Goal: Task Accomplishment & Management: Manage account settings

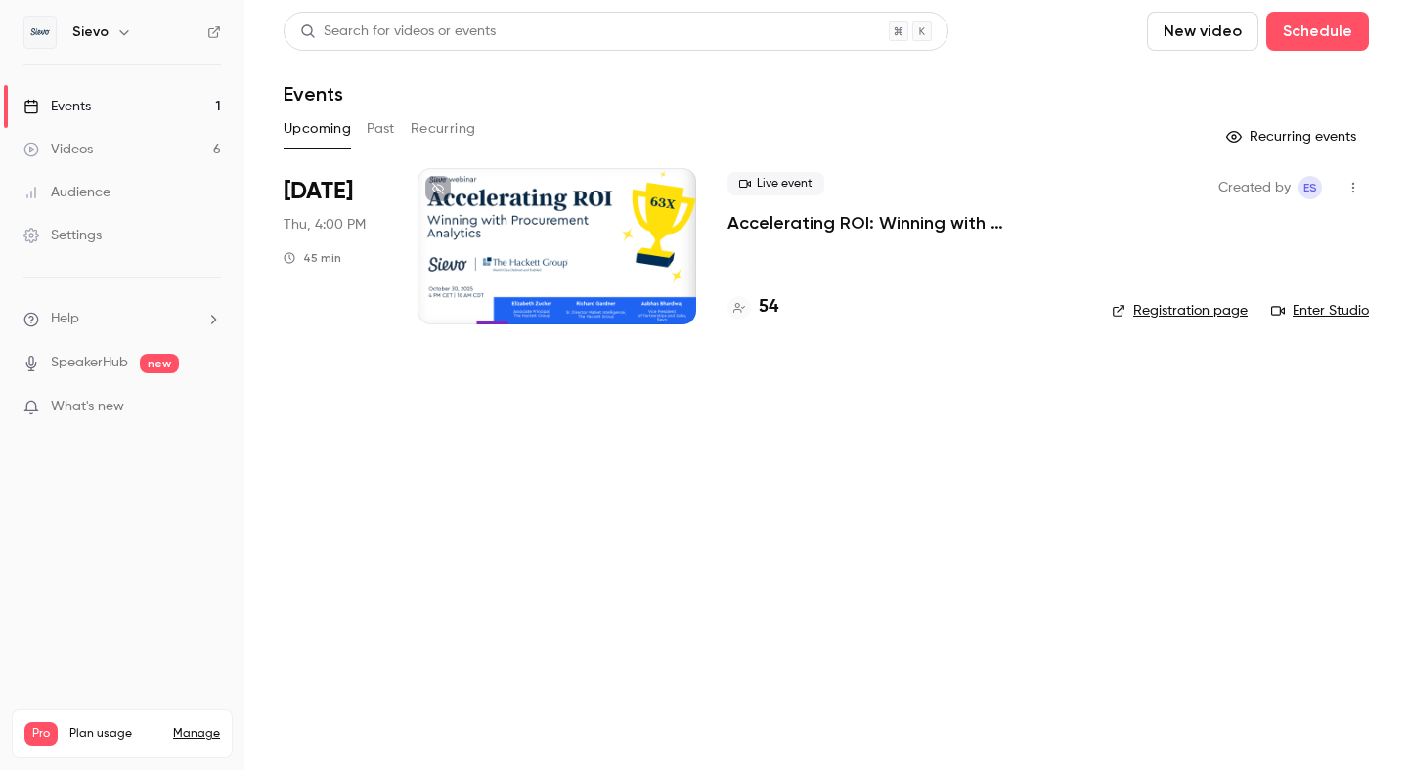
click at [163, 135] on link "Videos 6" at bounding box center [122, 149] width 244 height 43
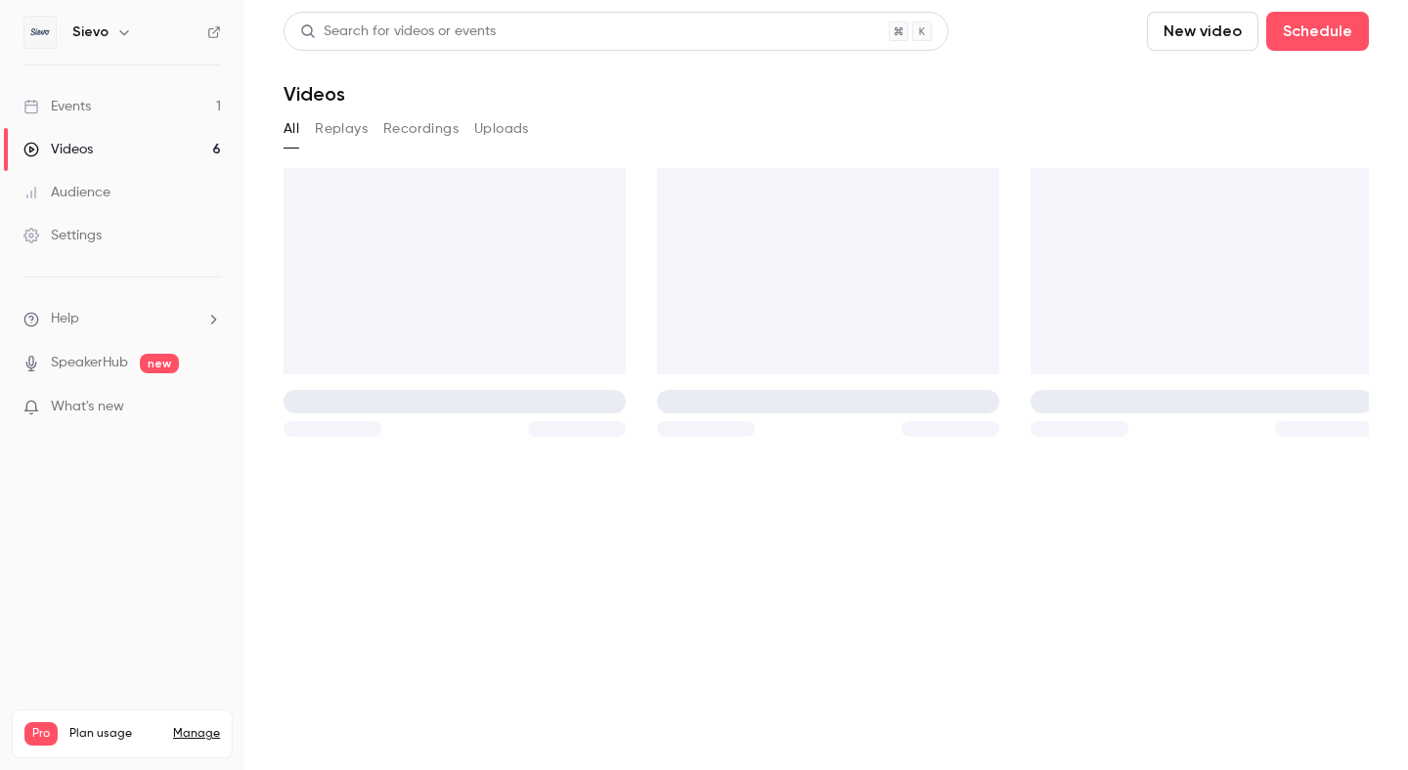
click at [164, 106] on link "Events 1" at bounding box center [122, 106] width 244 height 43
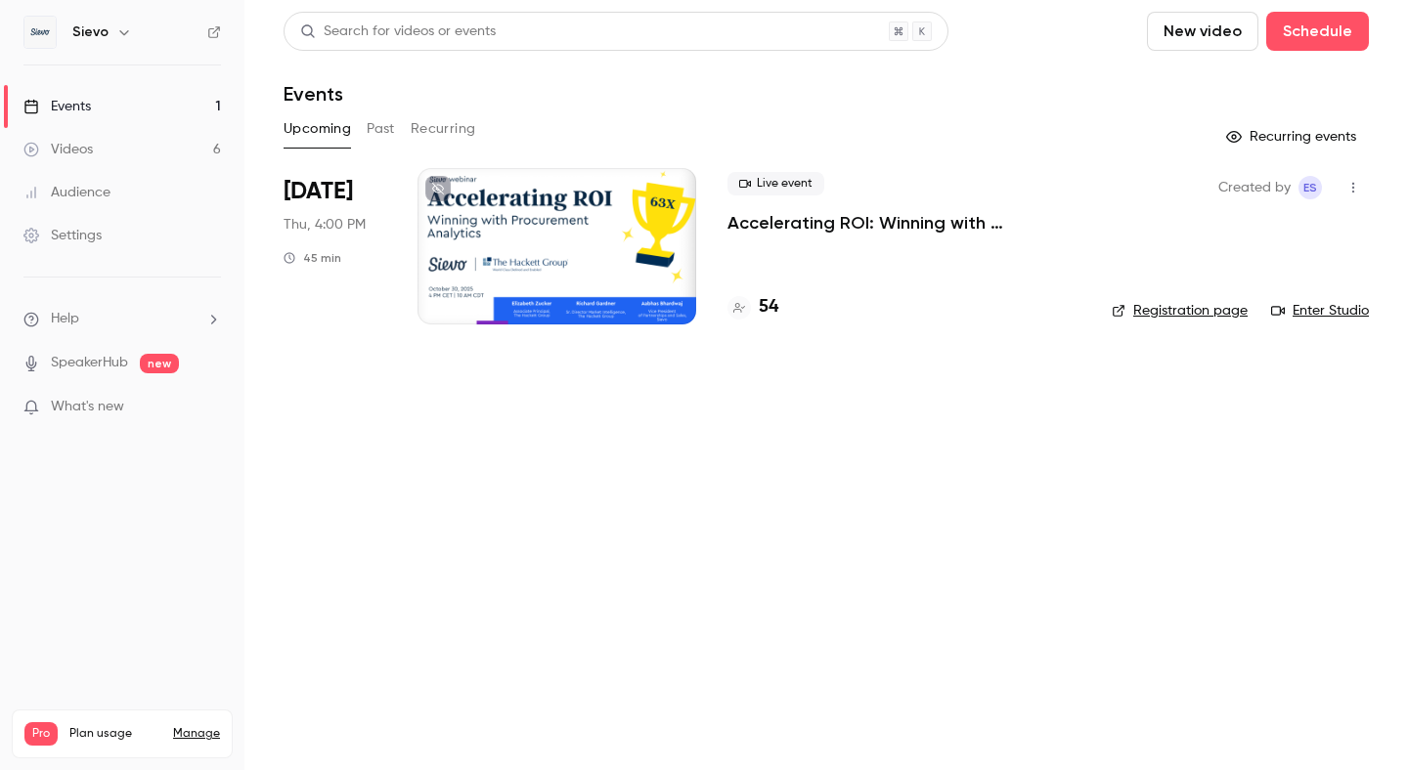
click at [81, 118] on link "Events 1" at bounding box center [122, 106] width 244 height 43
click at [589, 258] on div at bounding box center [556, 246] width 279 height 156
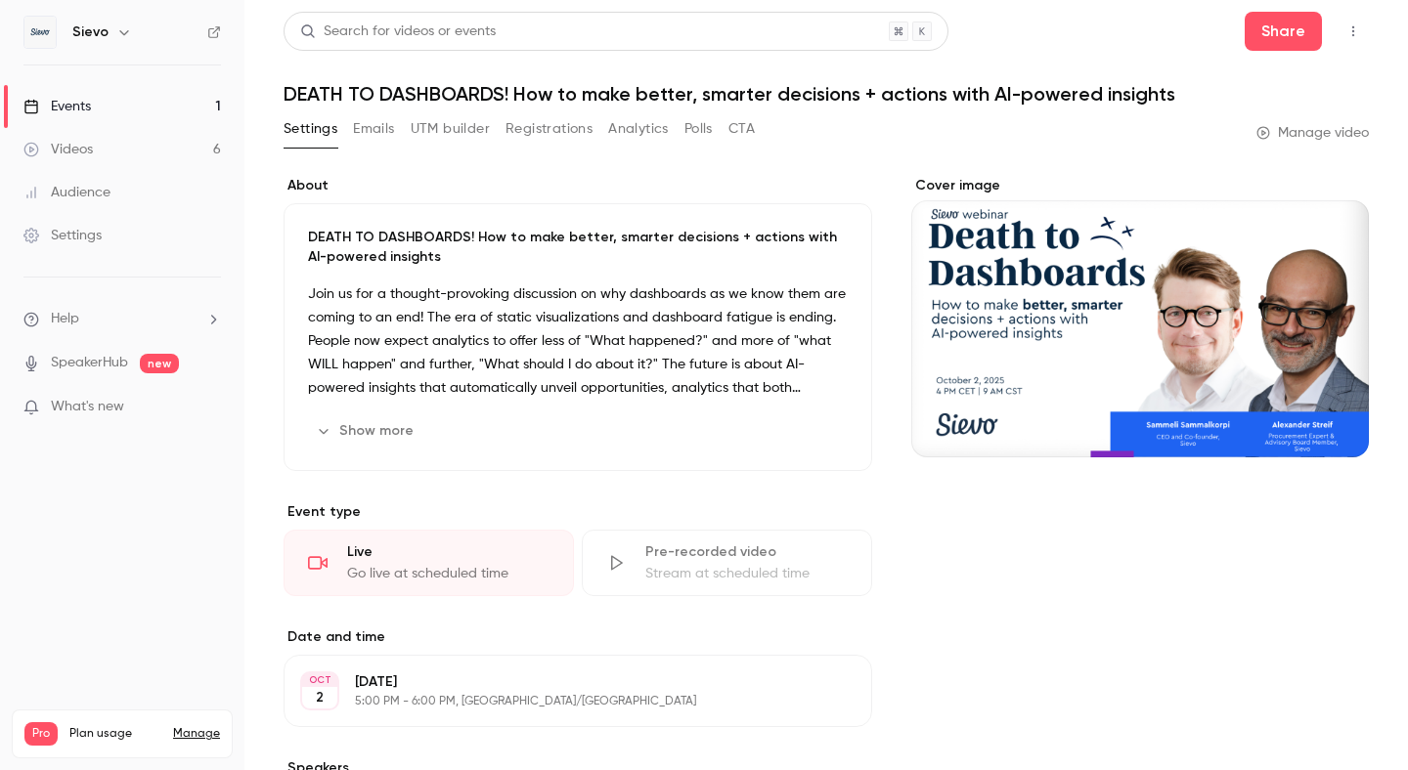
click at [542, 146] on div "Settings Emails UTM builder Registrations Analytics Polls CTA" at bounding box center [518, 132] width 471 height 39
click at [546, 121] on button "Registrations" at bounding box center [548, 128] width 87 height 31
